Goal: Information Seeking & Learning: Learn about a topic

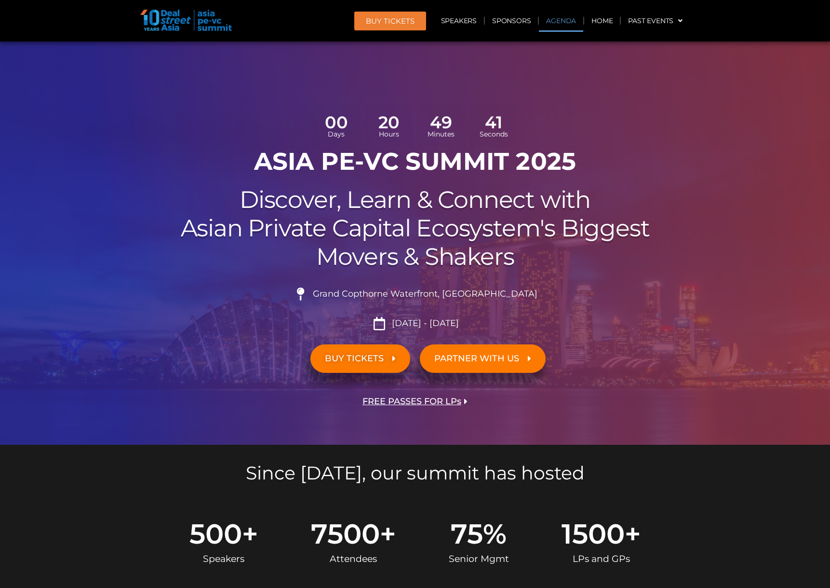
click at [552, 18] on link "Agenda" at bounding box center [561, 21] width 44 height 22
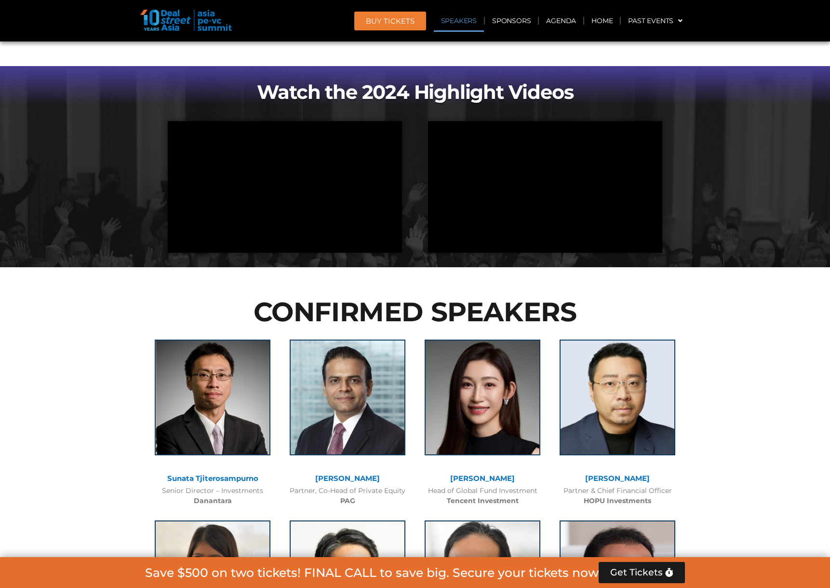
scroll to position [1033, 0]
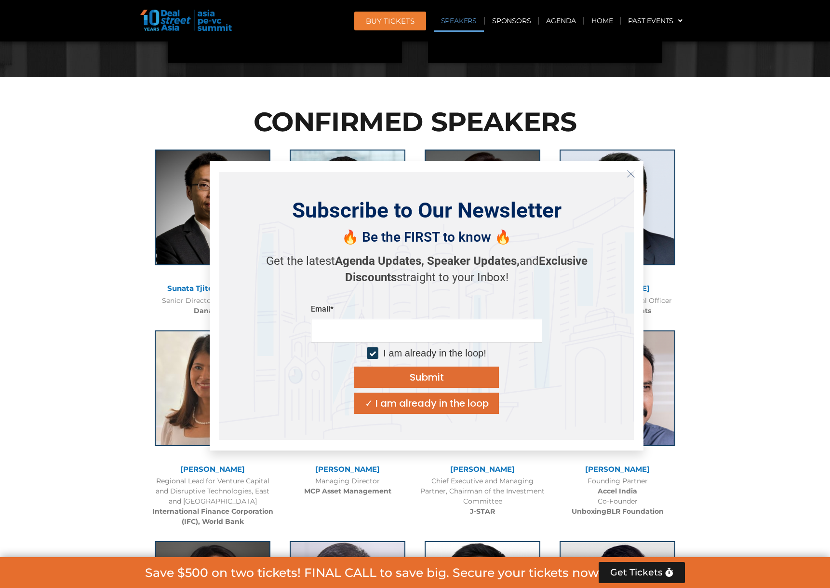
click at [631, 174] on icon "Close" at bounding box center [631, 173] width 9 height 9
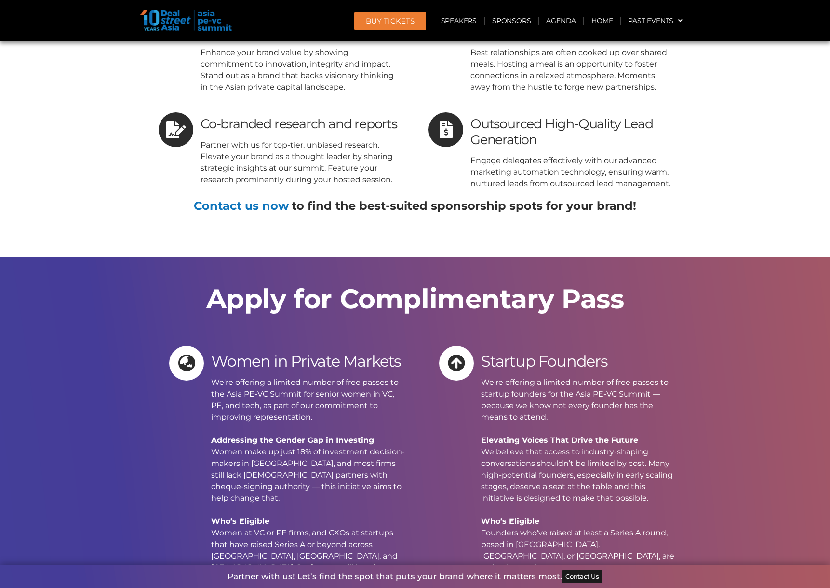
scroll to position [9839, 0]
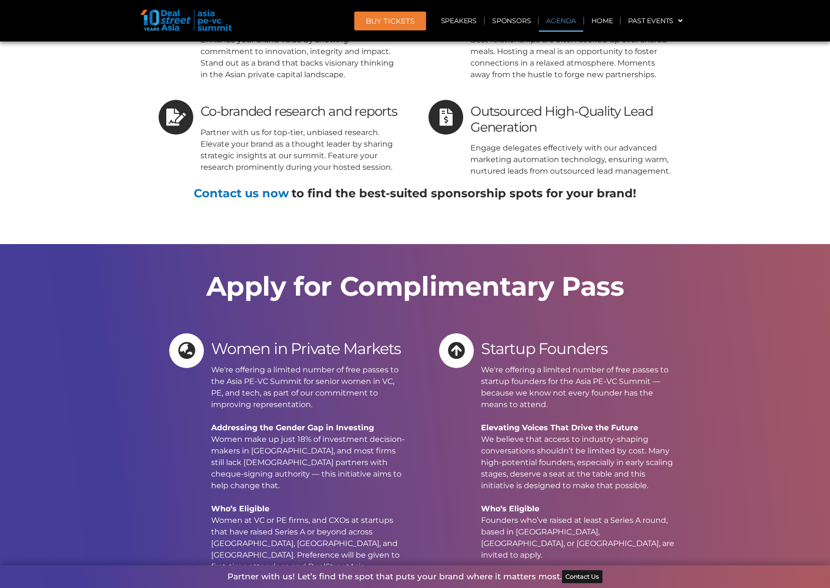
click at [563, 23] on link "Agenda" at bounding box center [561, 21] width 44 height 22
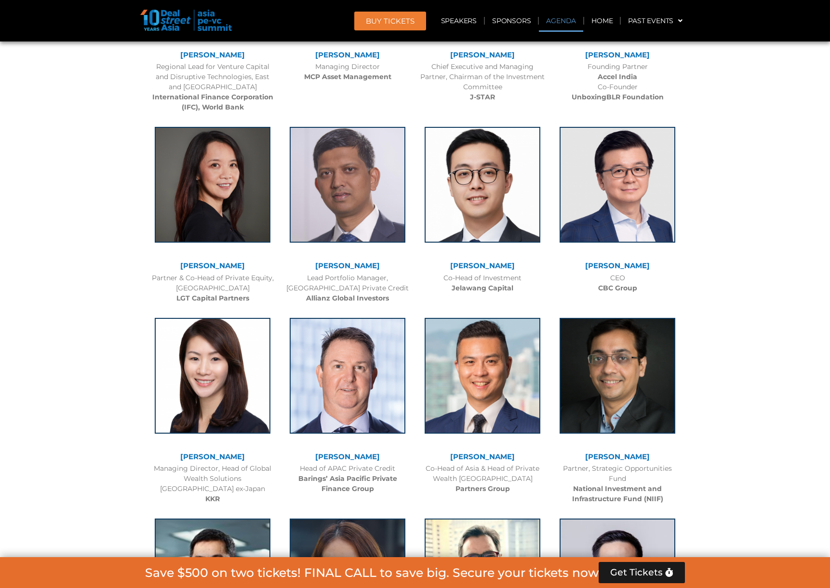
scroll to position [556, 0]
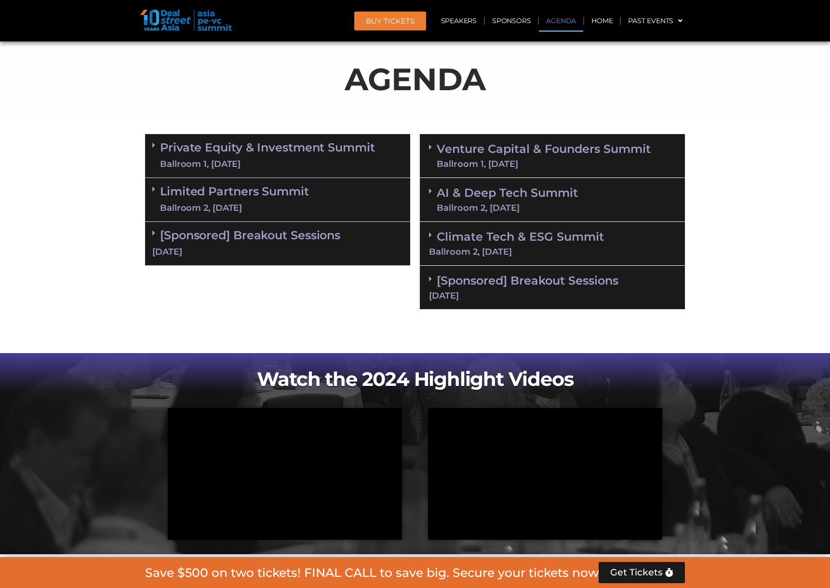
click at [278, 148] on link "Private Equity & Investment Summit Ballroom 1, [DATE]" at bounding box center [267, 155] width 215 height 29
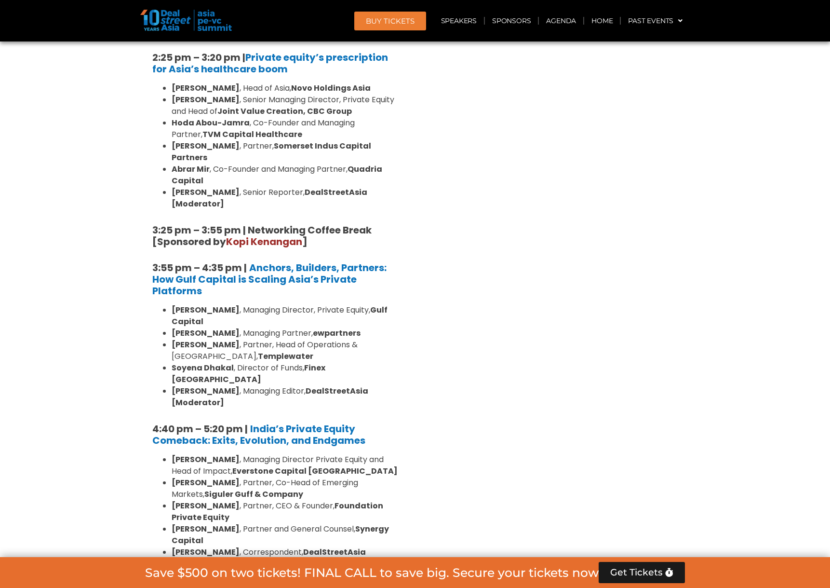
scroll to position [1853, 0]
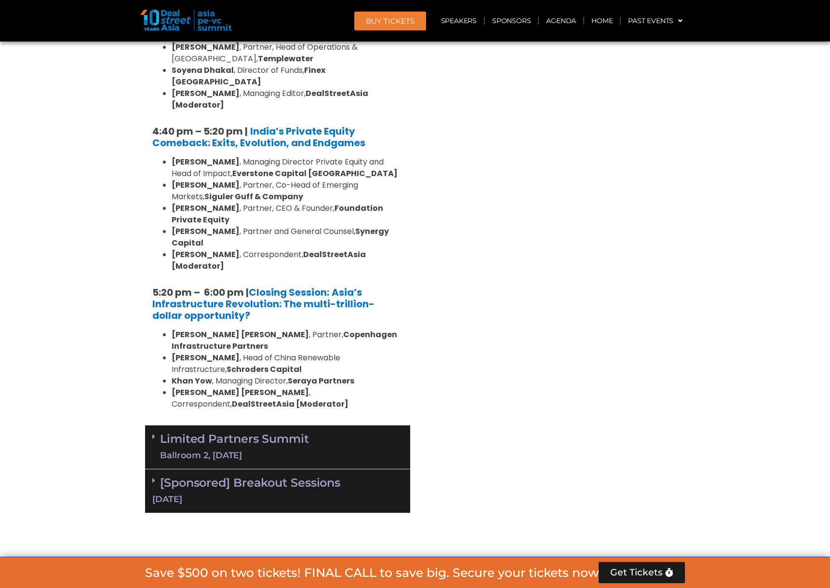
click at [260, 432] on link "Limited Partners [GEOGRAPHIC_DATA] 2, [DATE]" at bounding box center [234, 446] width 149 height 29
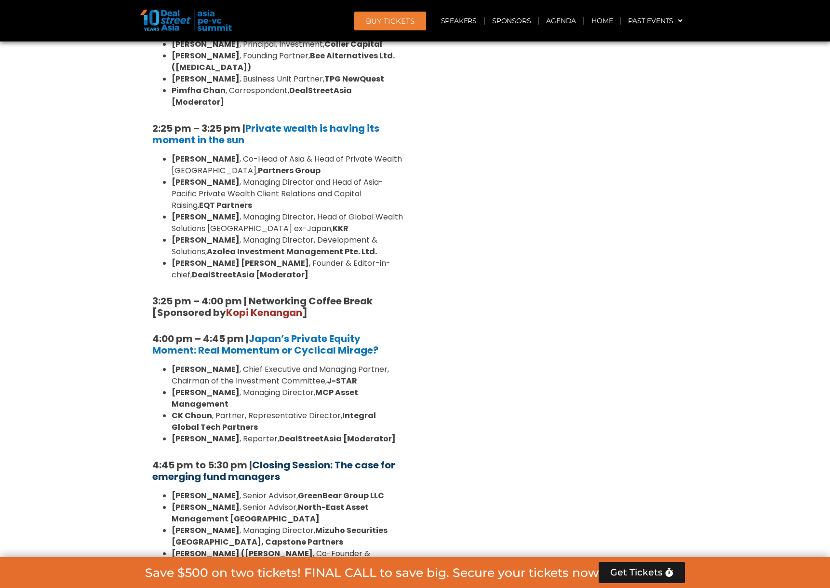
scroll to position [2930, 0]
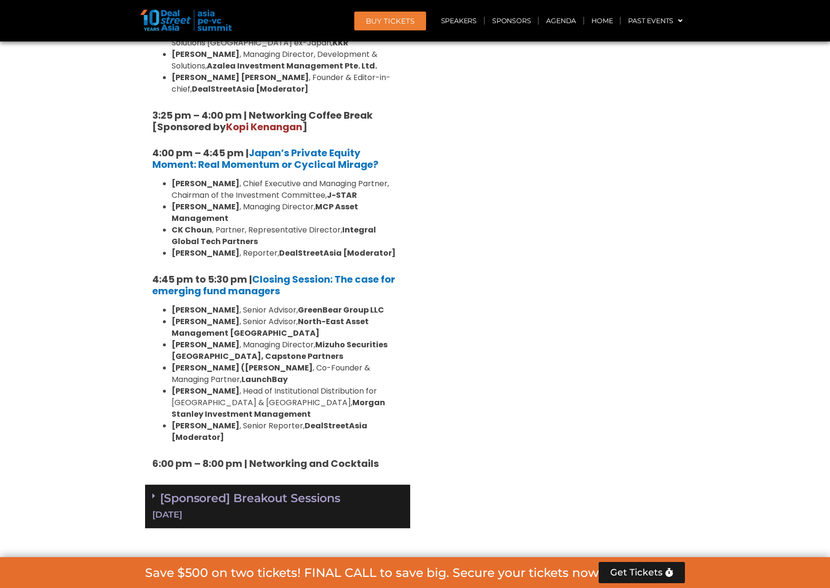
click at [287, 491] on link "[Sponsored] Breakout Sessions [DATE]" at bounding box center [277, 506] width 251 height 30
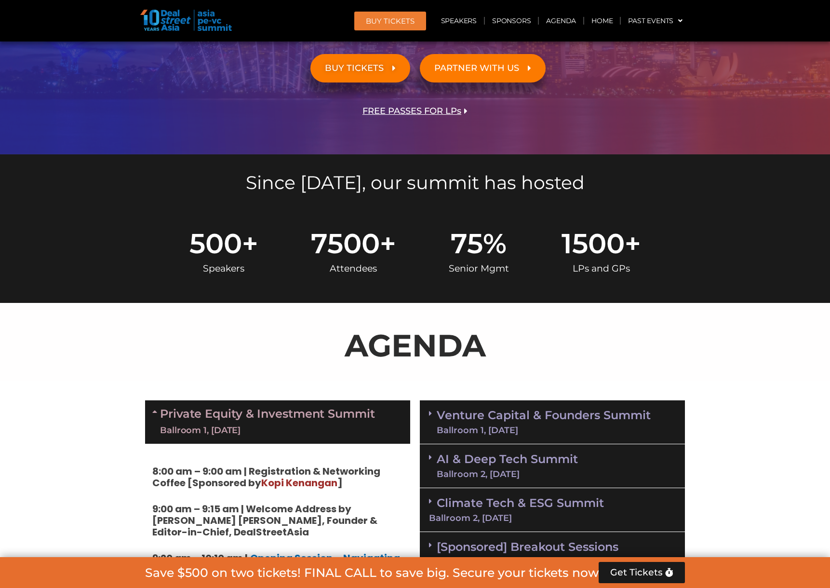
scroll to position [494, 0]
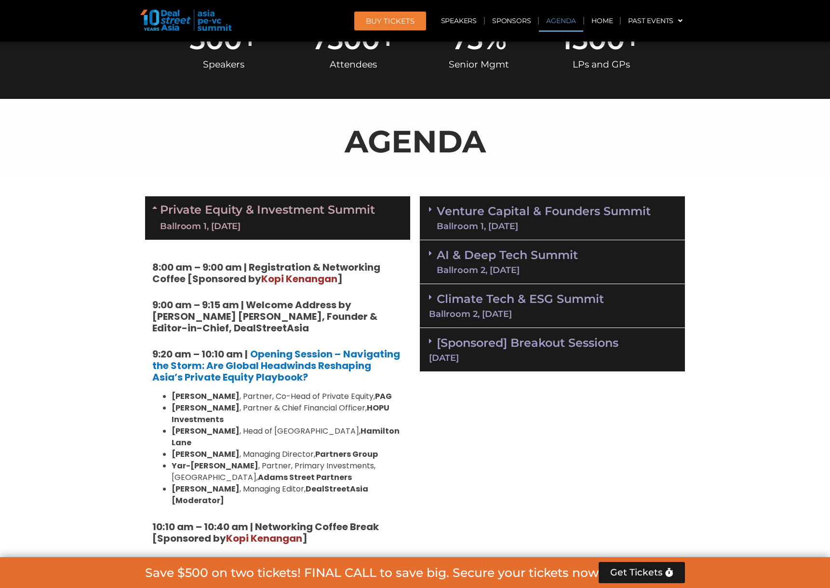
click at [526, 348] on link "[Sponsored] Breakout Sessions [DATE]" at bounding box center [552, 349] width 247 height 27
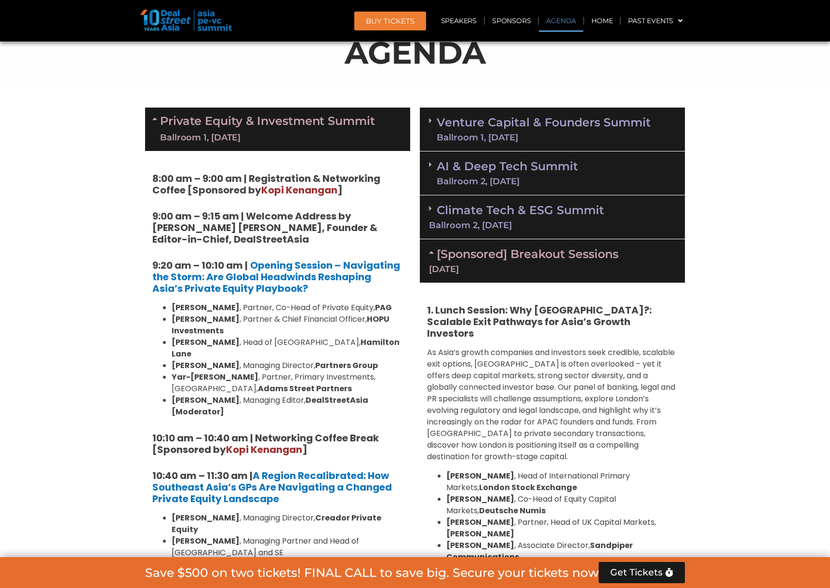
scroll to position [484, 0]
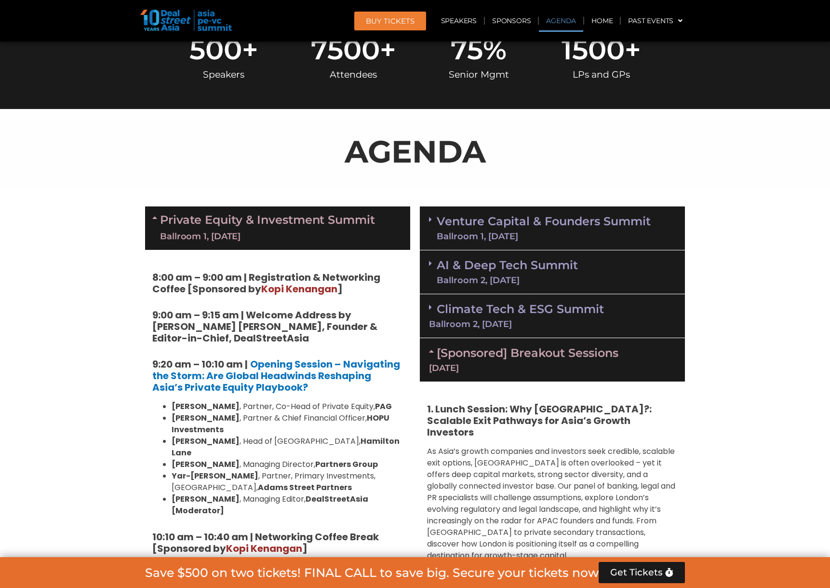
click at [534, 228] on link "Venture Capital & Founders​ Summit Ballroom 1, [DATE]" at bounding box center [544, 227] width 214 height 25
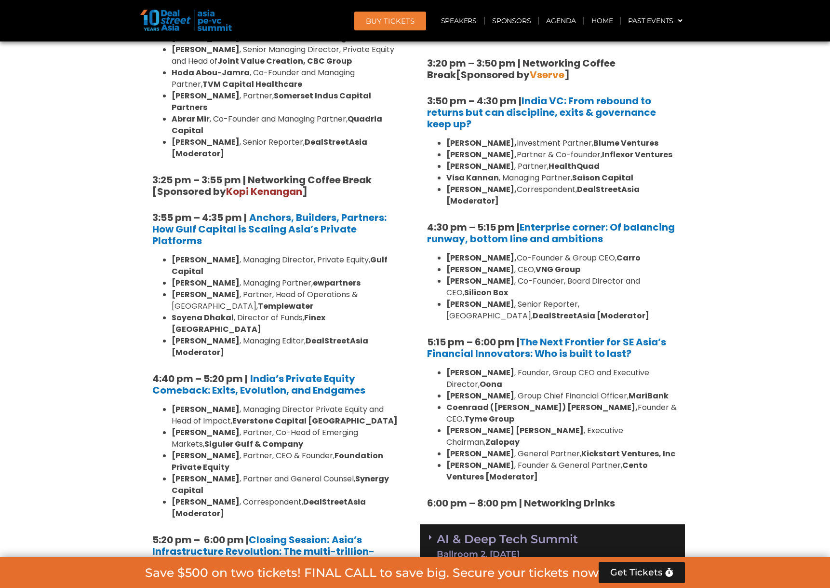
scroll to position [1717, 0]
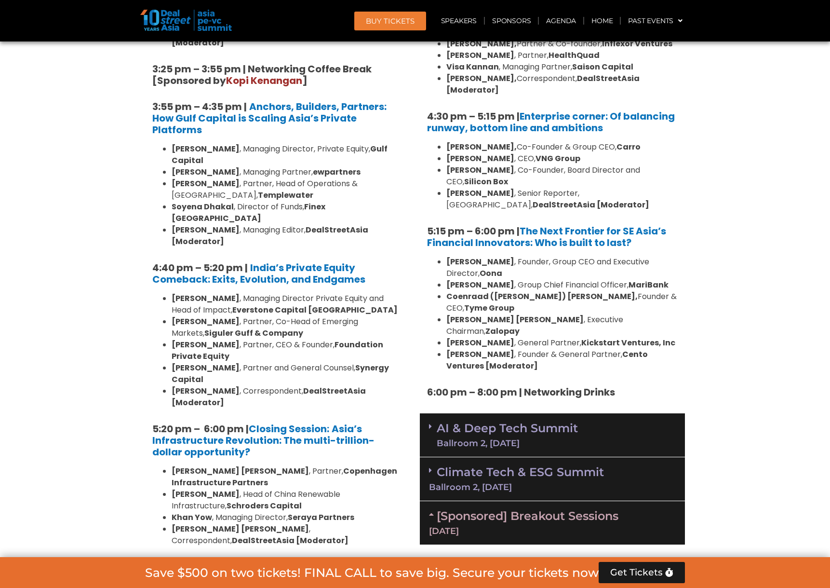
click at [573, 422] on link "AI & Deep Tech Summit Ballroom 2, [DATE]" at bounding box center [507, 434] width 141 height 25
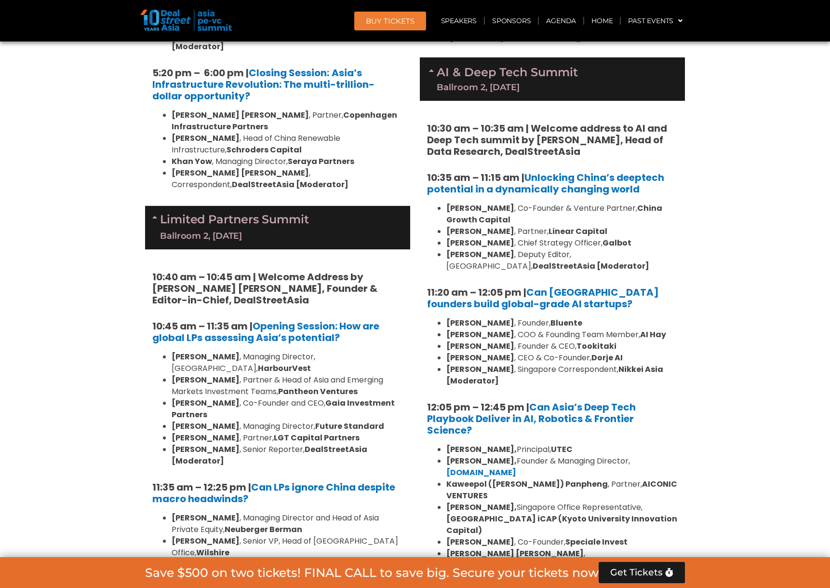
scroll to position [2124, 0]
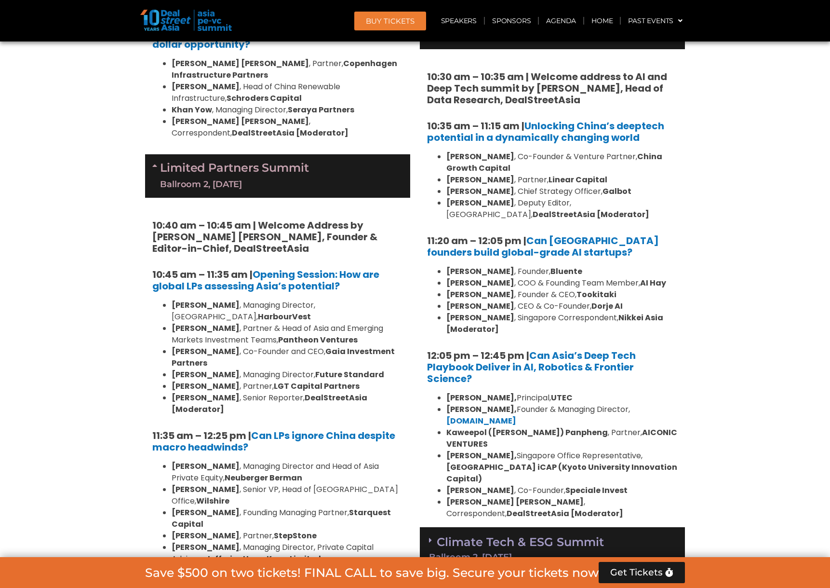
click at [566, 527] on div "Climate Tech & ESG Summit Ballroom 2, [DATE]" at bounding box center [552, 549] width 265 height 44
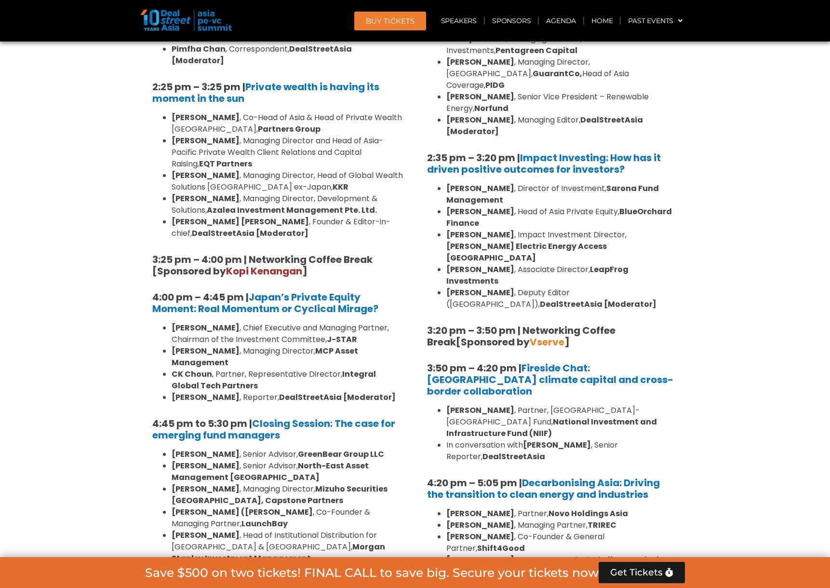
scroll to position [3010, 0]
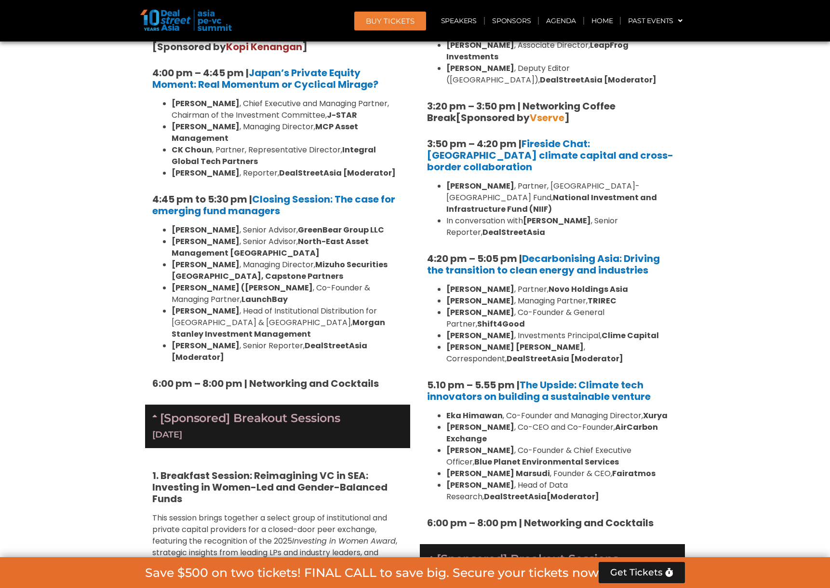
click at [434, 553] on icon at bounding box center [433, 557] width 8 height 8
click at [157, 412] on icon at bounding box center [156, 416] width 8 height 8
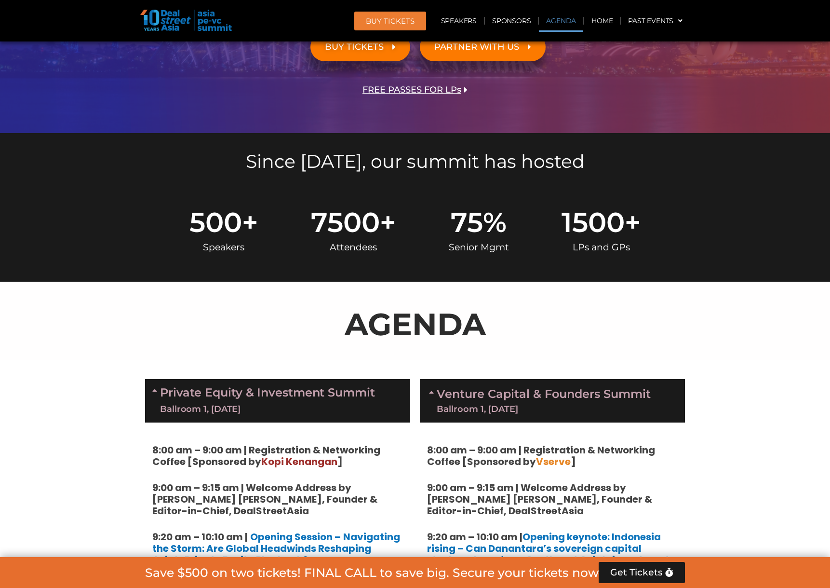
scroll to position [1, 0]
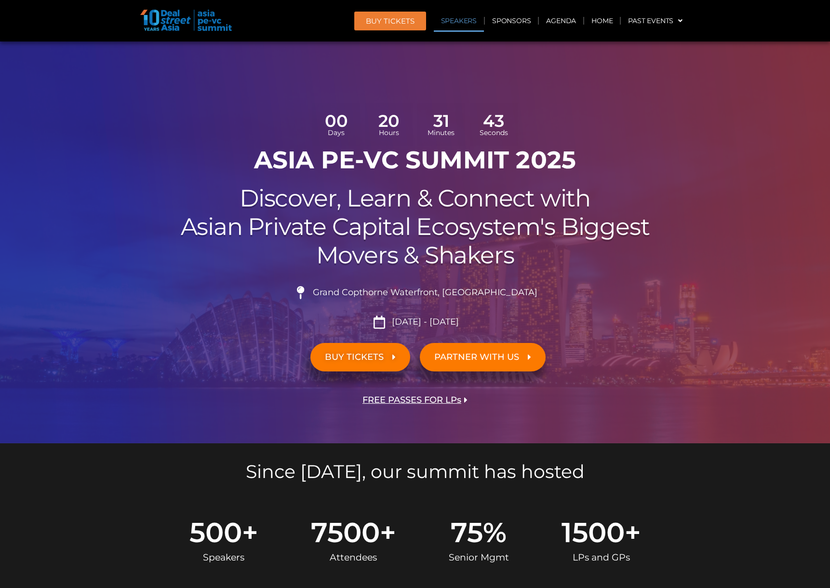
click at [459, 17] on link "Speakers" at bounding box center [459, 21] width 50 height 22
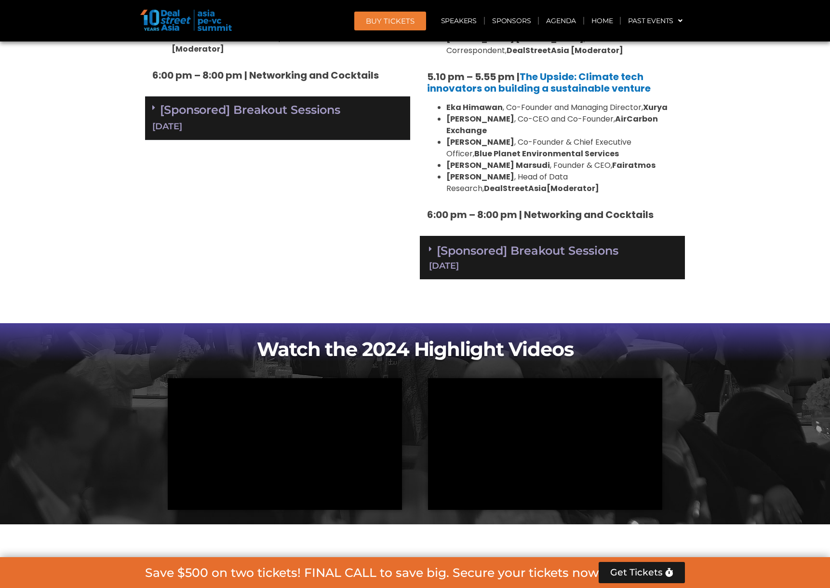
scroll to position [3670, 0]
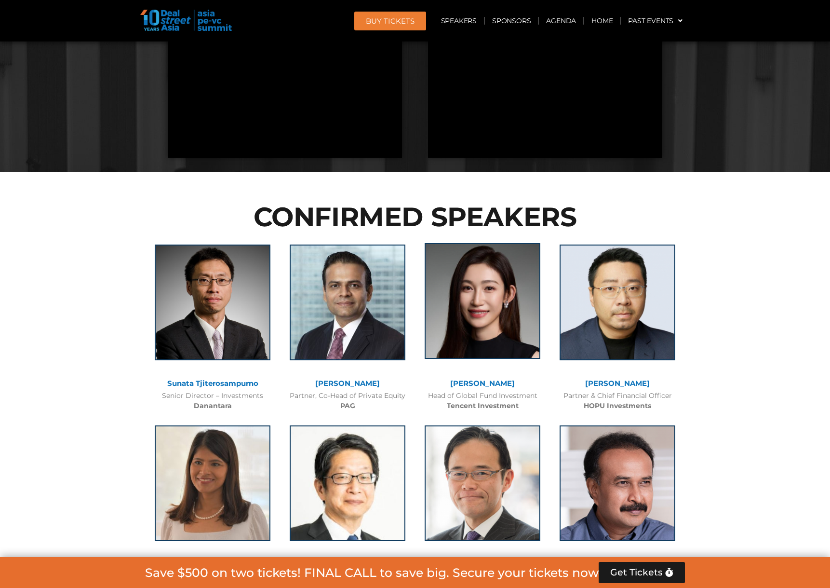
click at [476, 243] on img at bounding box center [483, 301] width 116 height 116
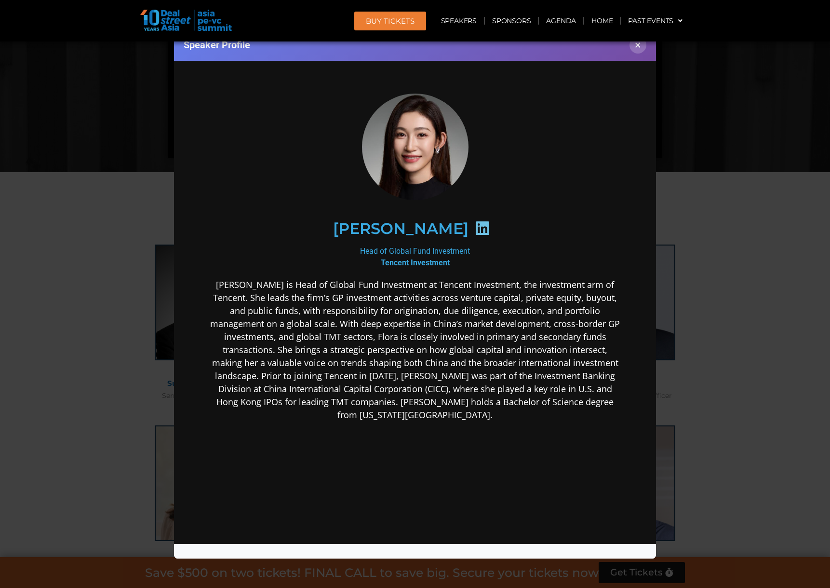
scroll to position [0, 0]
click at [636, 49] on button "×" at bounding box center [638, 45] width 17 height 17
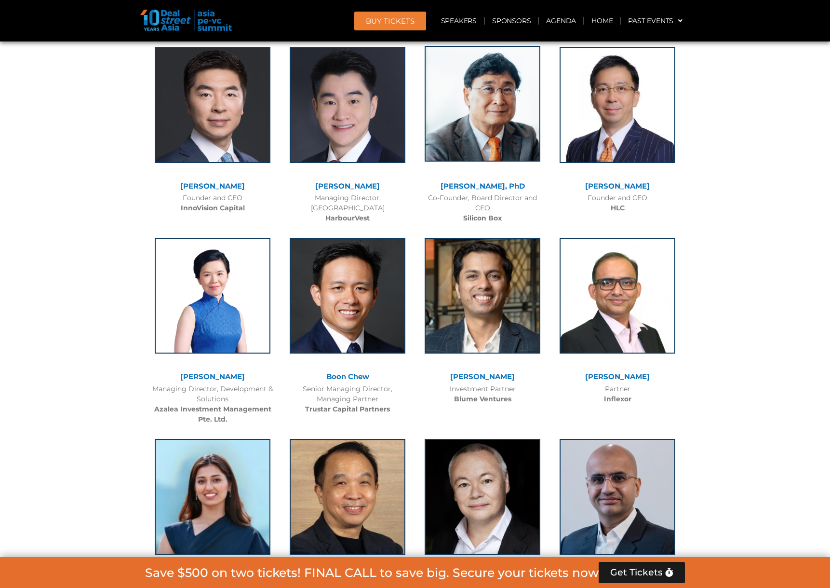
scroll to position [7874, 0]
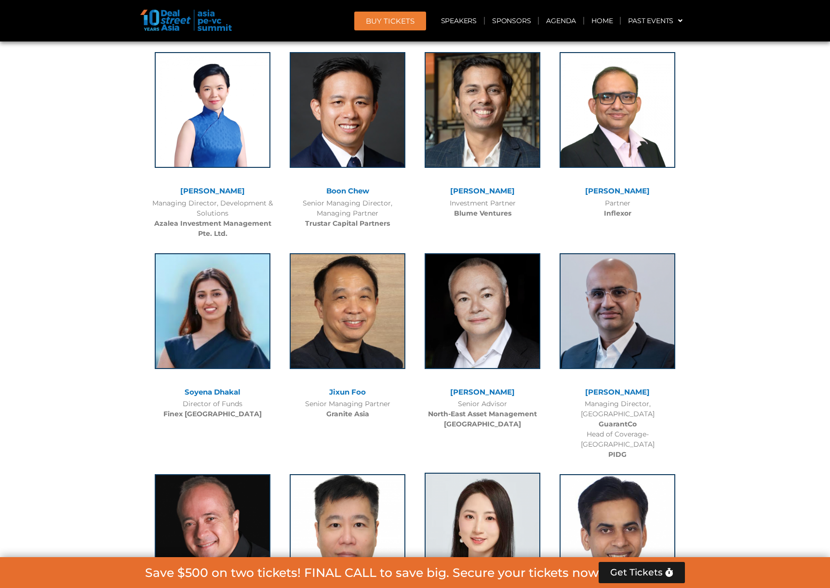
click at [509, 472] on img at bounding box center [483, 530] width 116 height 116
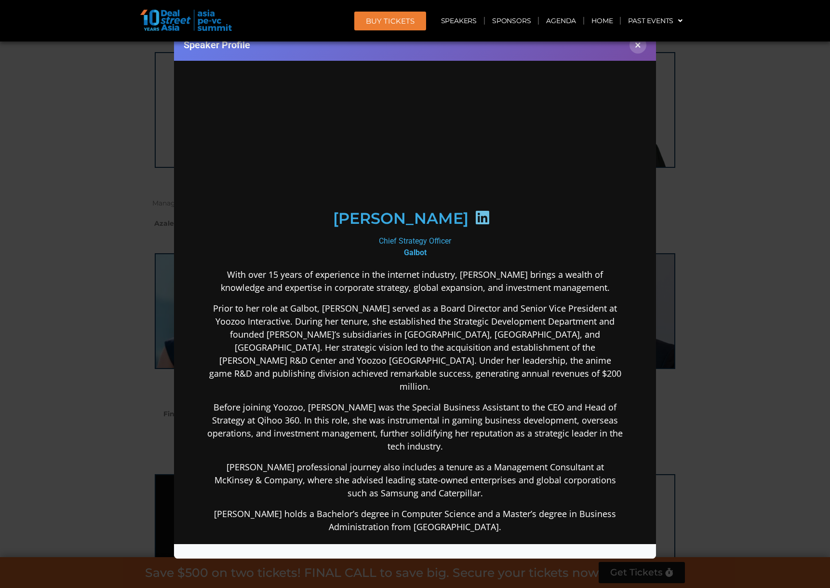
scroll to position [0, 0]
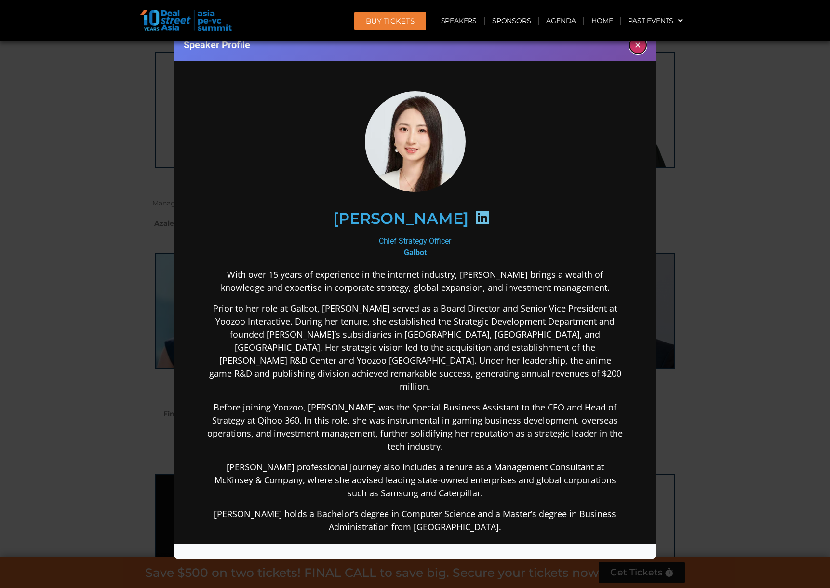
click at [637, 43] on button "×" at bounding box center [638, 45] width 17 height 17
